Goal: Information Seeking & Learning: Learn about a topic

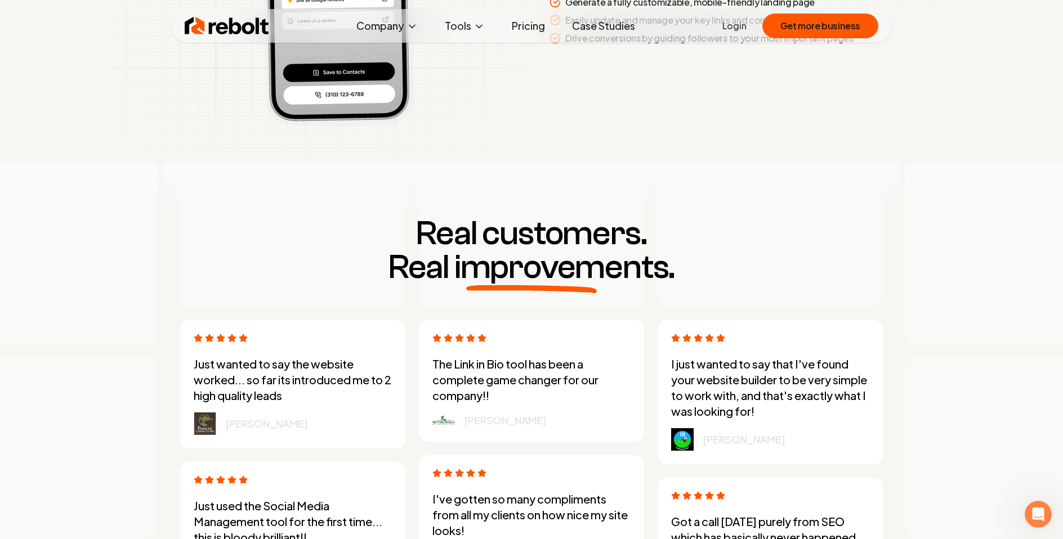
scroll to position [3105, 0]
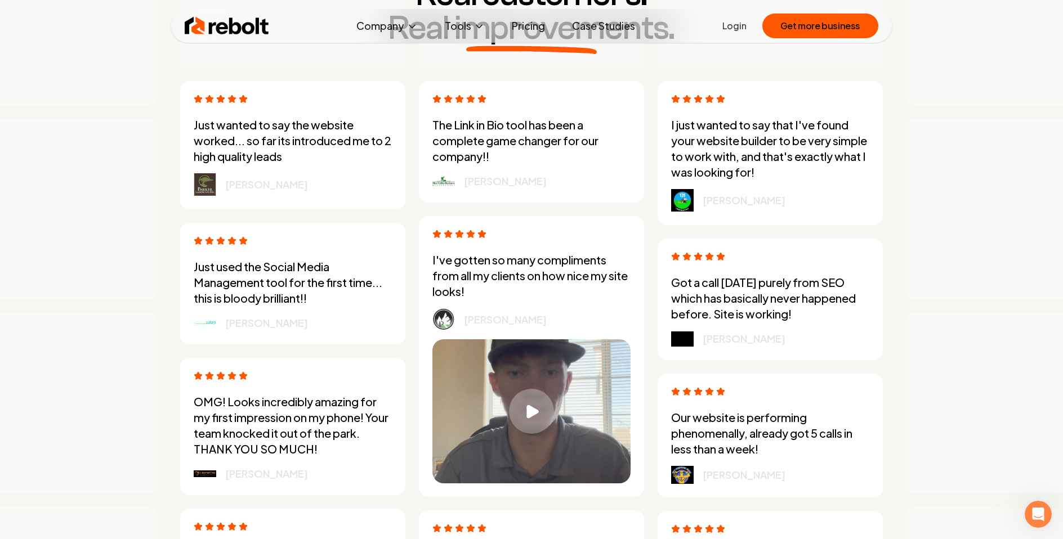
click at [606, 30] on link "Case Studies" at bounding box center [603, 26] width 81 height 23
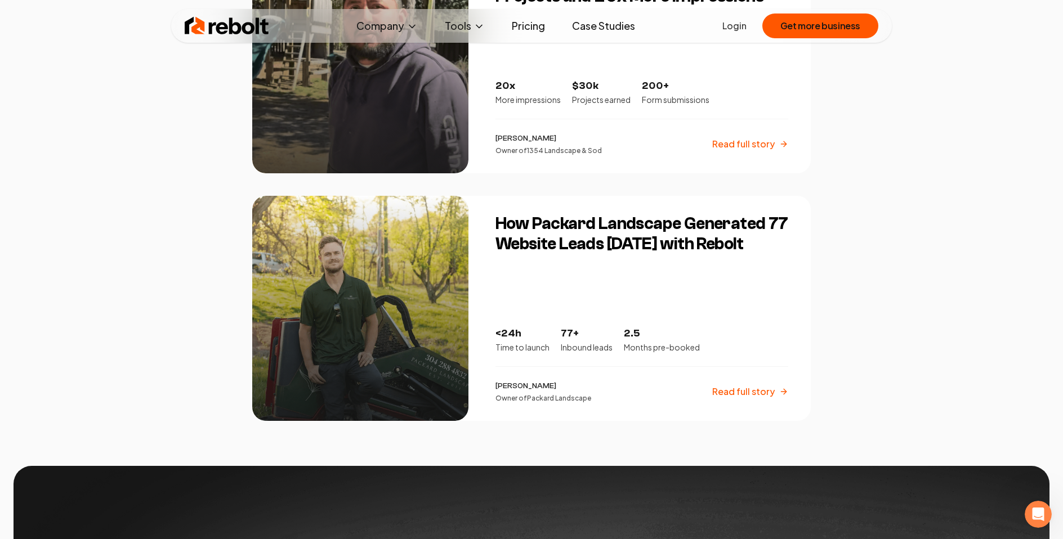
scroll to position [1826, 0]
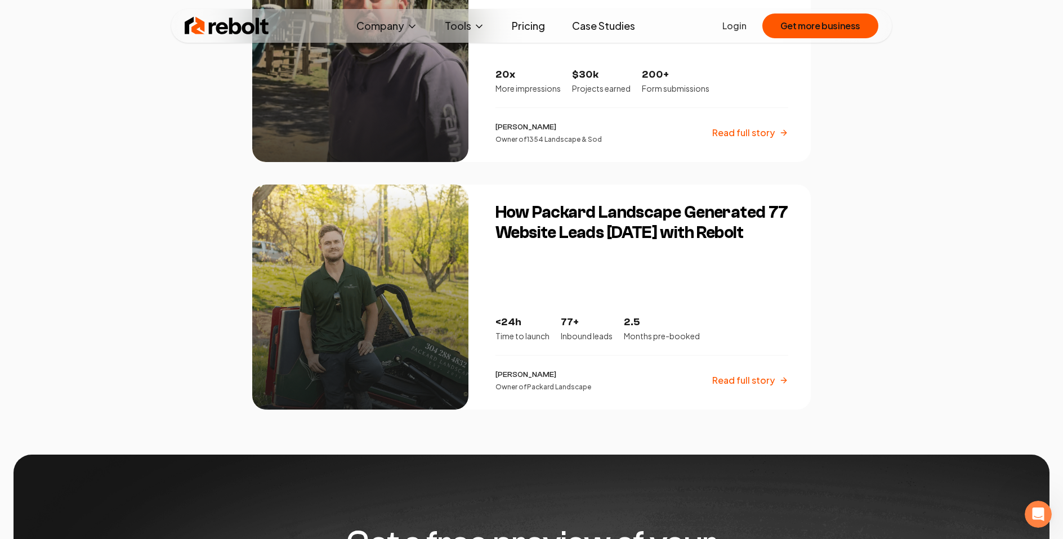
click at [228, 29] on img at bounding box center [227, 26] width 84 height 23
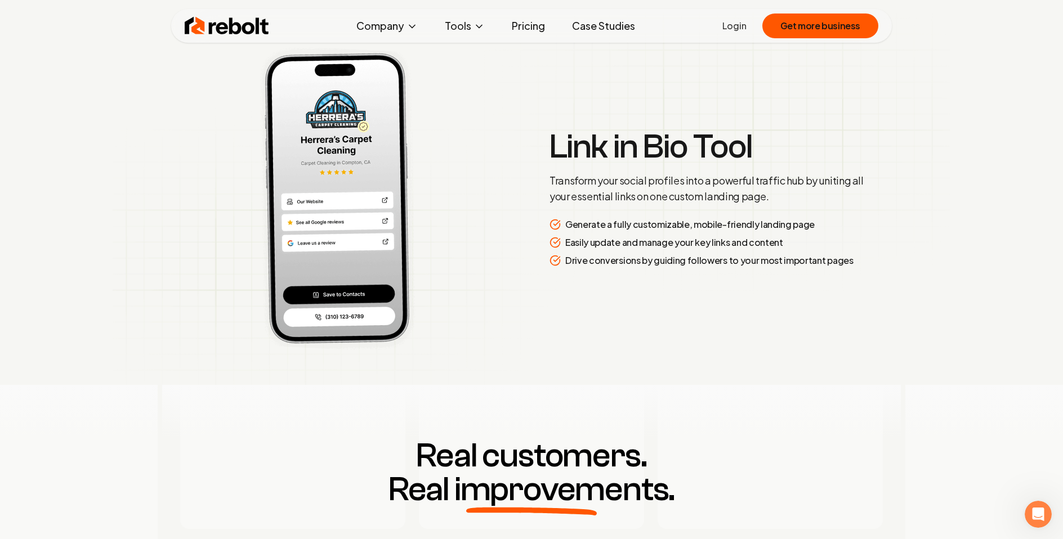
scroll to position [2828, 0]
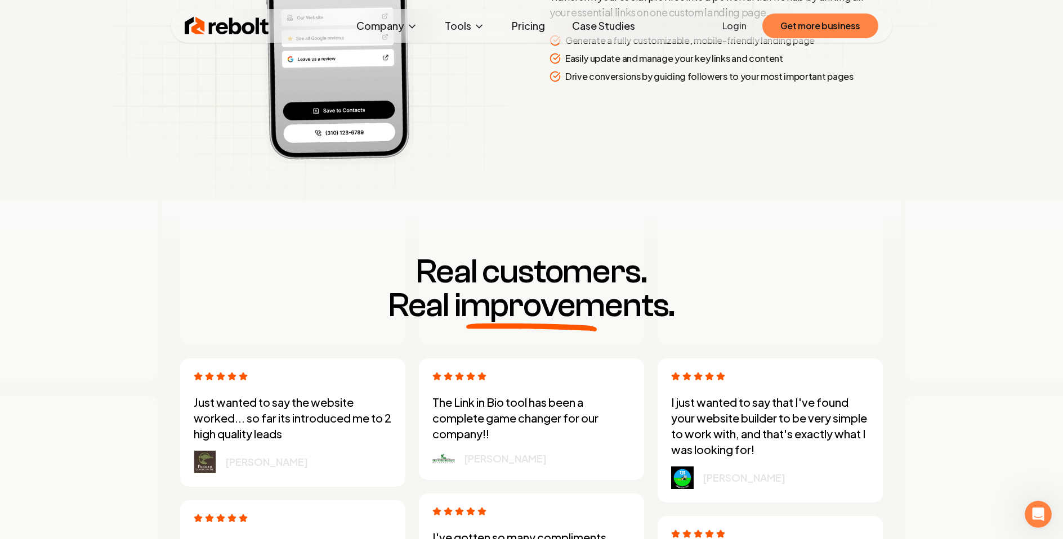
click at [827, 30] on button "Get more business" at bounding box center [820, 26] width 116 height 25
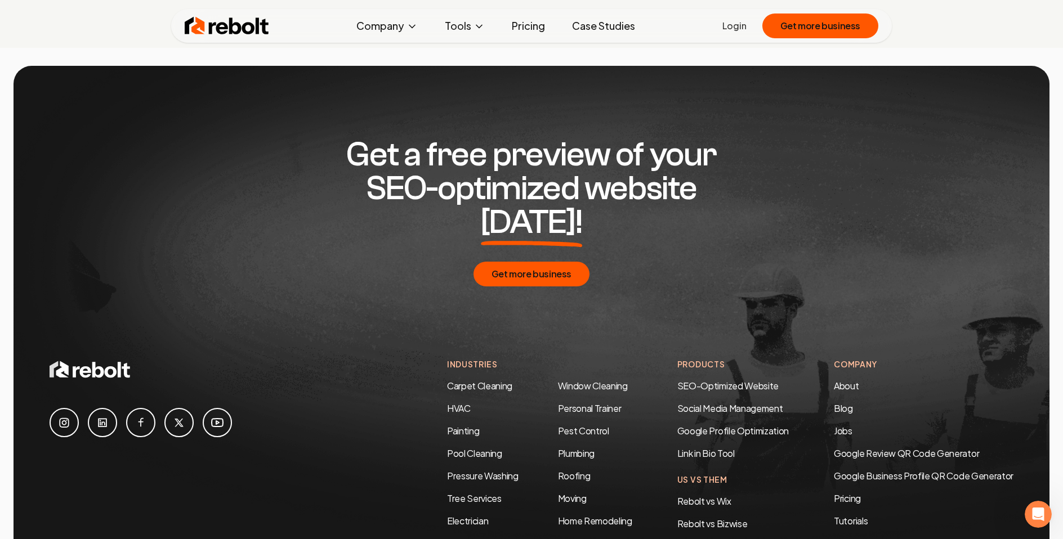
scroll to position [5447, 0]
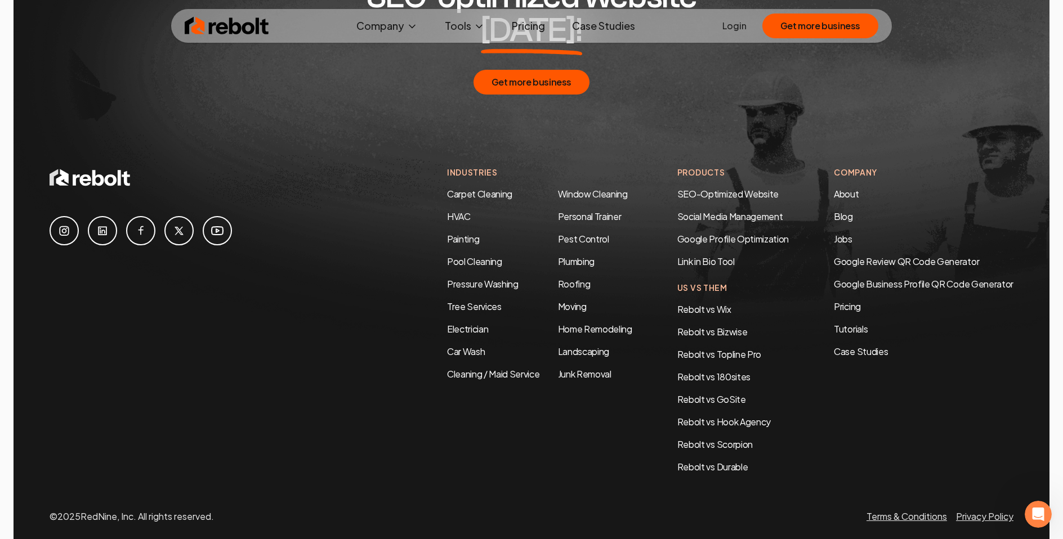
click at [831, 167] on div "Industries Carpet Cleaning HVAC Painting Pool Cleaning Pressure Washing Tree Se…" at bounding box center [730, 320] width 566 height 307
click at [836, 188] on link "About" at bounding box center [846, 194] width 25 height 12
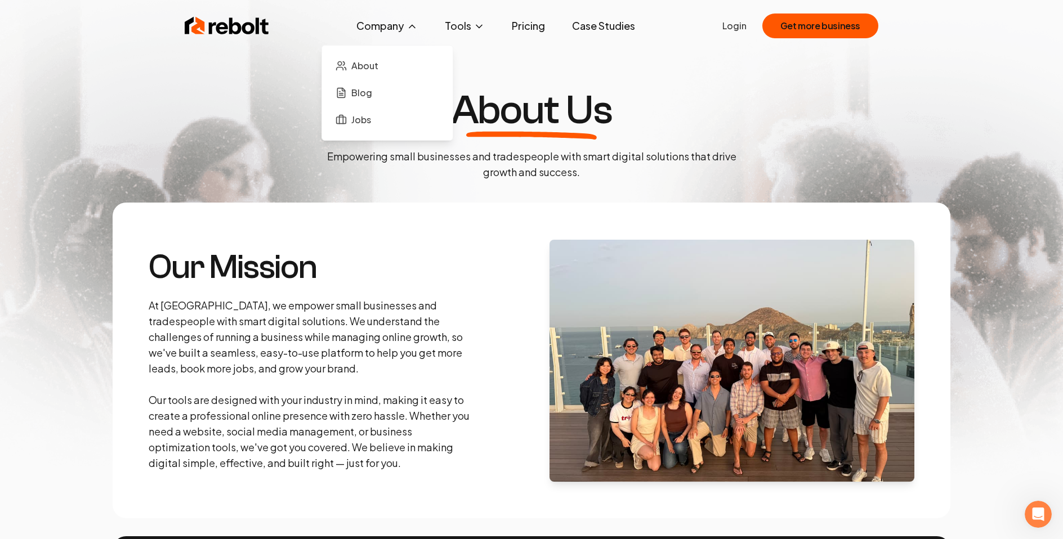
click at [383, 26] on button "Company" at bounding box center [386, 26] width 79 height 23
click at [368, 101] on link "Blog" at bounding box center [387, 93] width 113 height 23
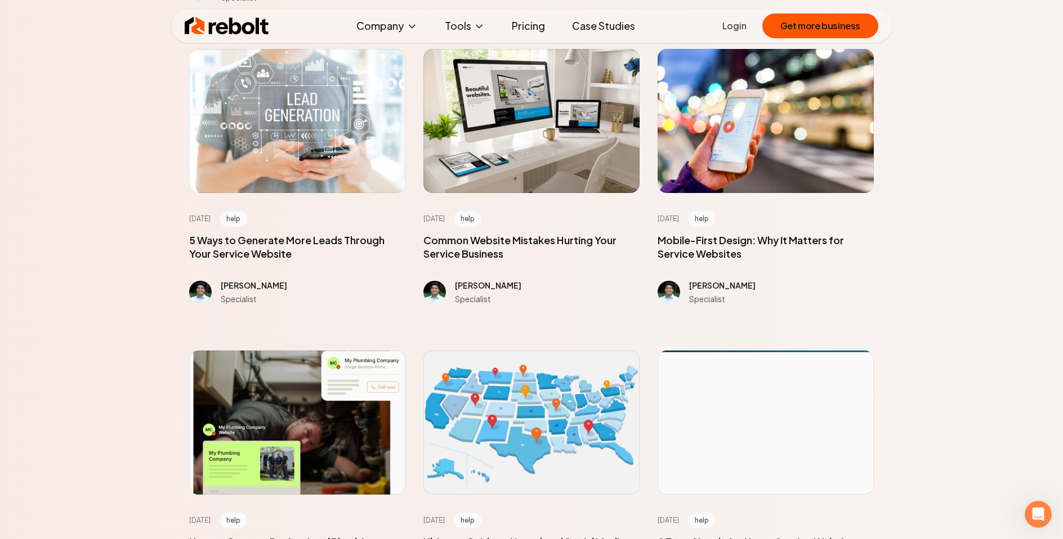
scroll to position [584, 0]
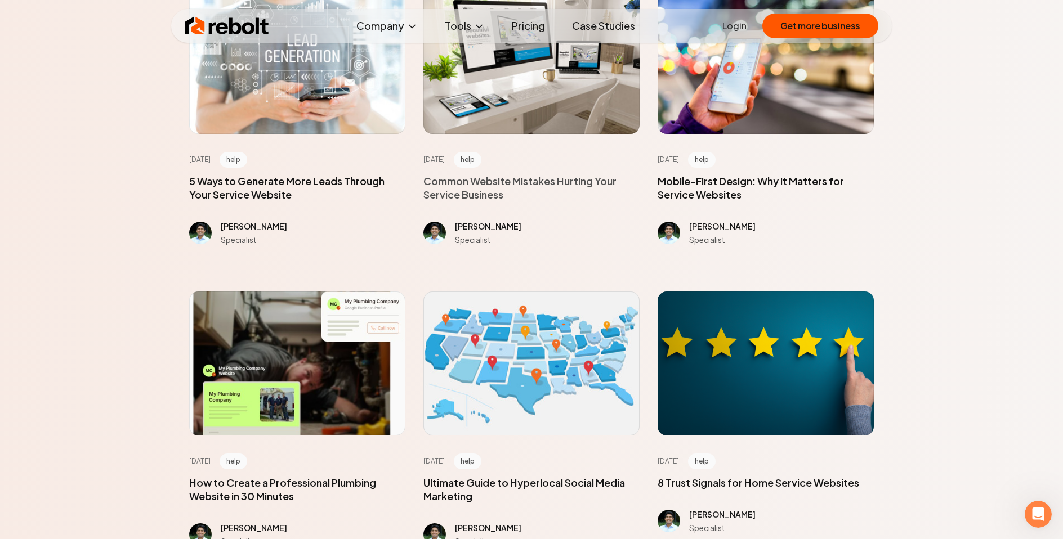
click at [551, 184] on span at bounding box center [531, 187] width 216 height 27
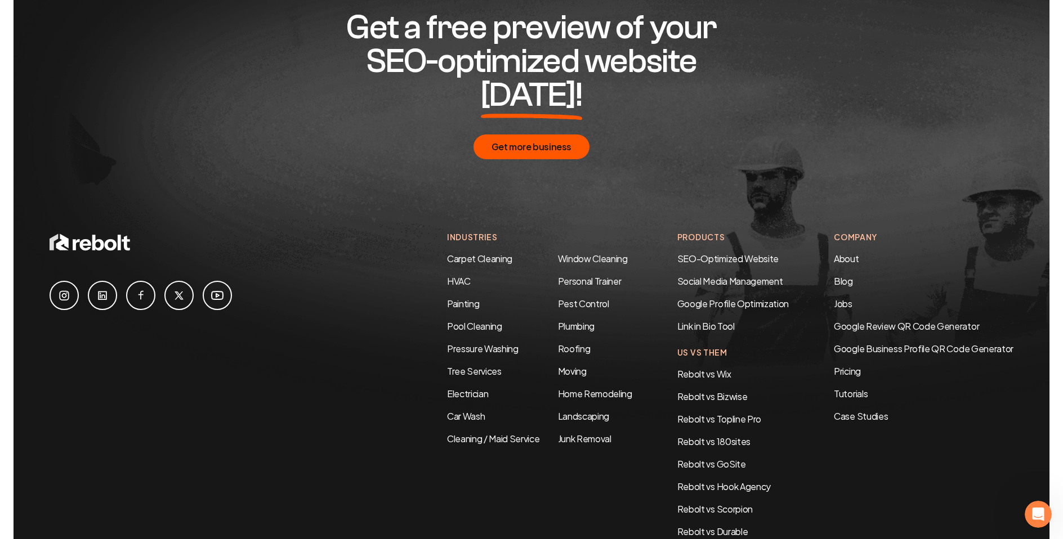
scroll to position [5519, 0]
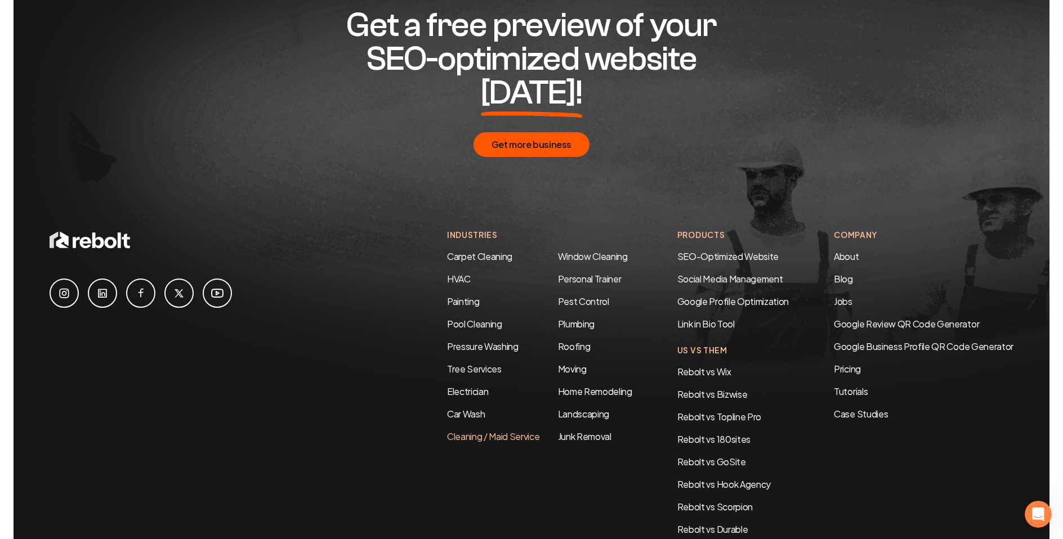
click at [471, 431] on link "Cleaning / Maid Service" at bounding box center [493, 437] width 93 height 12
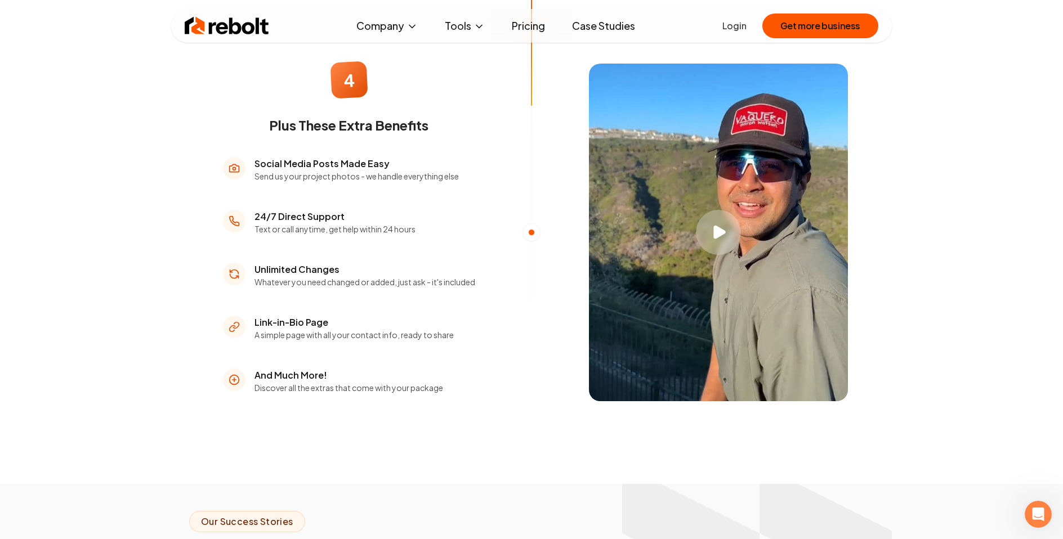
scroll to position [1643, 0]
click at [718, 235] on icon "Play video" at bounding box center [719, 232] width 12 height 14
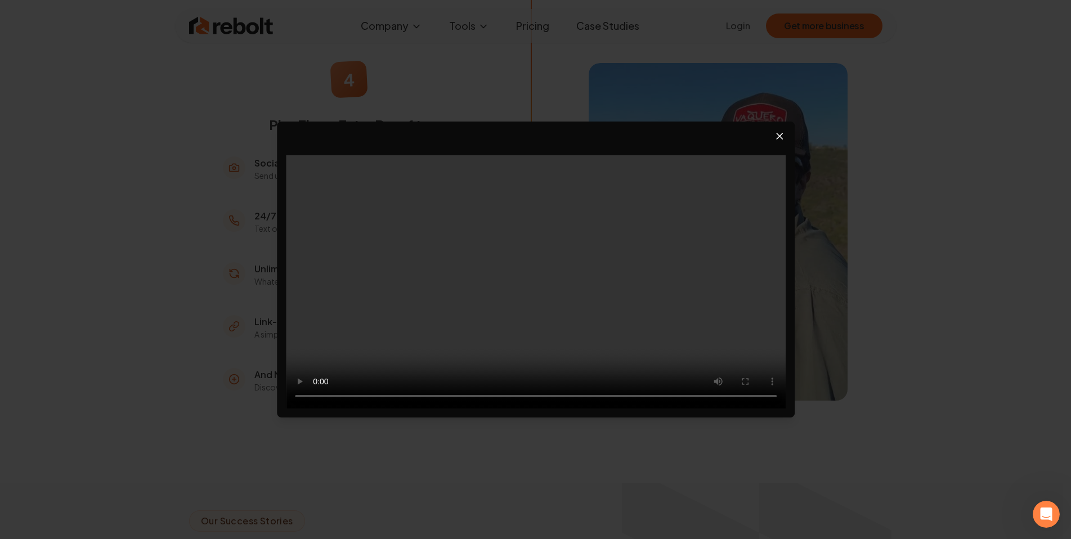
click at [781, 136] on icon "Close video player" at bounding box center [779, 136] width 11 height 11
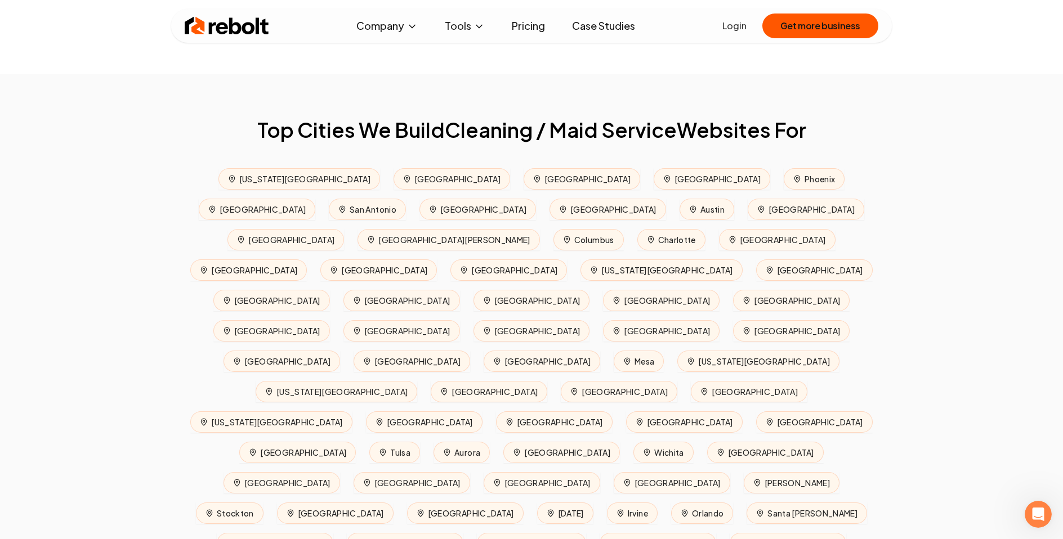
scroll to position [4857, 0]
click at [581, 21] on link "Case Studies" at bounding box center [603, 26] width 81 height 23
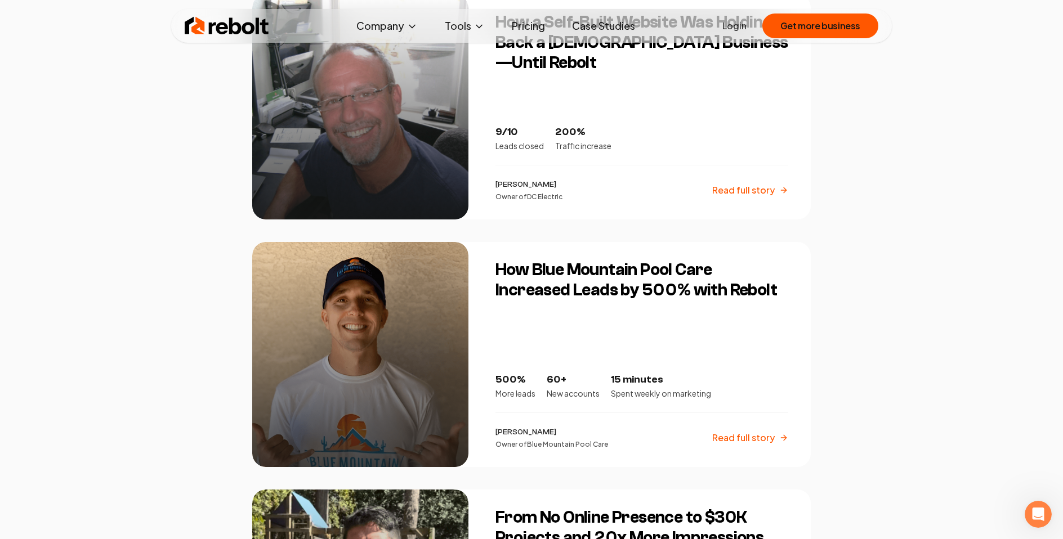
scroll to position [1264, 0]
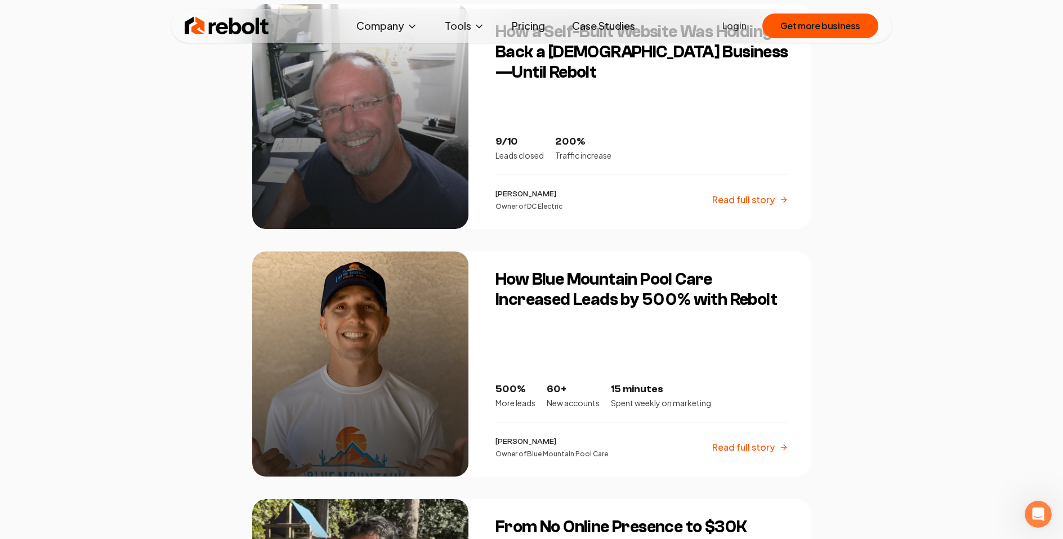
click at [629, 275] on h3 "How Blue Mountain Pool Care Increased Leads by 500% with Rebolt" at bounding box center [641, 290] width 293 height 41
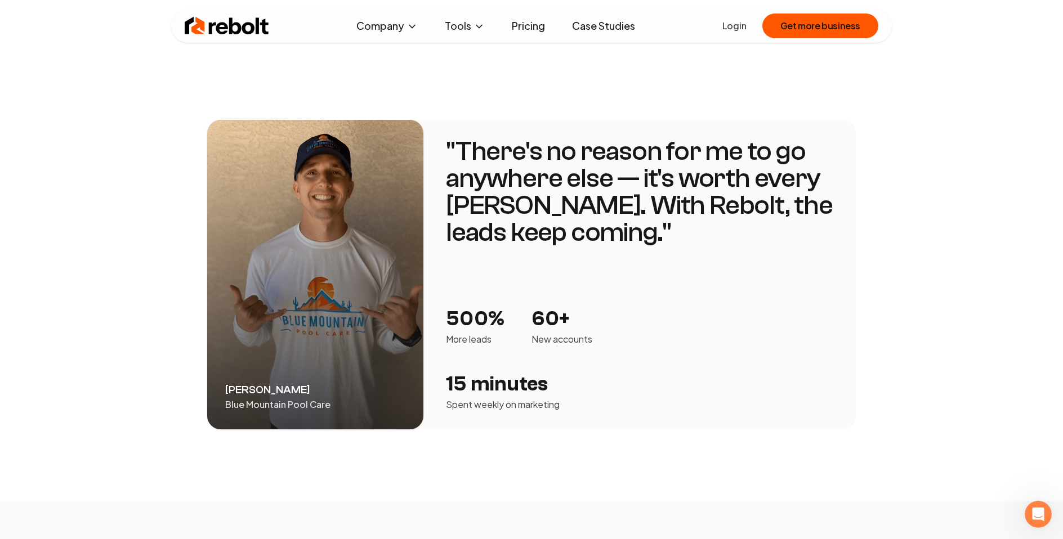
scroll to position [1666, 0]
